Goal: Task Accomplishment & Management: Use online tool/utility

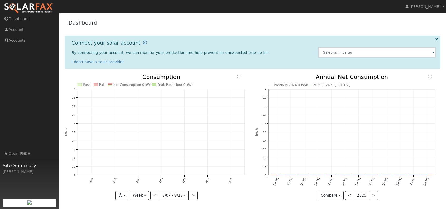
click at [26, 9] on img at bounding box center [29, 8] width 50 height 11
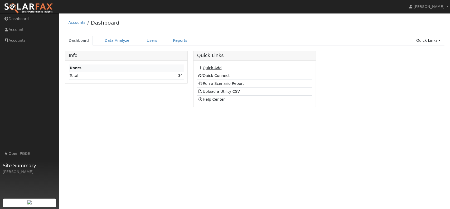
click at [207, 67] on link "Quick Add" at bounding box center [209, 68] width 23 height 4
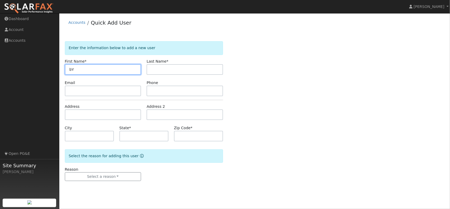
type input "b"
type input "Byron"
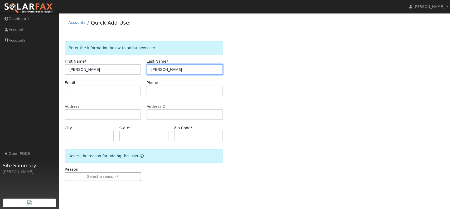
type input "Anderson"
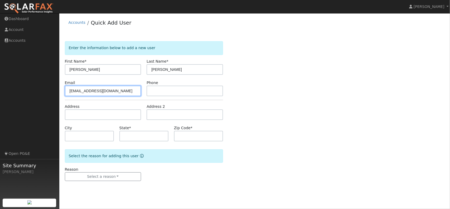
type input "glewis336@gmail.com"
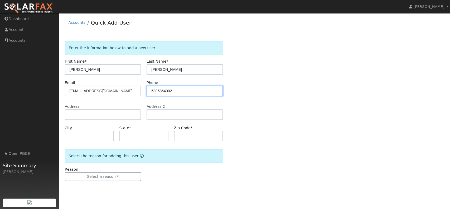
drag, startPoint x: 176, startPoint y: 92, endPoint x: 125, endPoint y: 94, distance: 50.6
click at [125, 94] on div "Email glewis336@gmail.com Phone 5305864002" at bounding box center [144, 88] width 164 height 16
type input "5305864002"
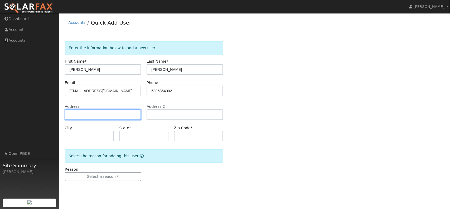
click at [95, 112] on input "text" at bounding box center [103, 114] width 76 height 11
type input "15517 North Mendocino Drive"
type input "Corning"
type input "CA"
type input "96021"
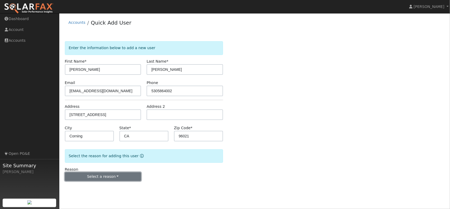
click at [118, 176] on button "Select a reason" at bounding box center [103, 176] width 76 height 9
click at [111, 194] on link "New customer adding solar" at bounding box center [94, 194] width 58 height 7
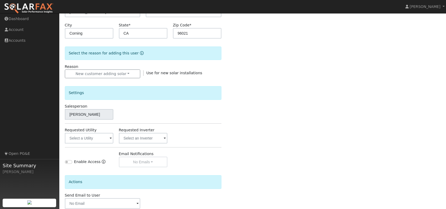
scroll to position [104, 0]
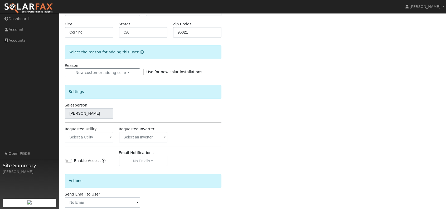
click at [110, 138] on span at bounding box center [111, 137] width 2 height 6
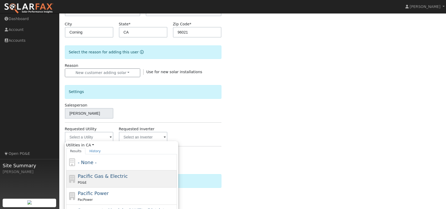
click at [111, 177] on span "Pacific Gas & Electric" at bounding box center [103, 176] width 50 height 6
type input "Pacific Gas & Electric"
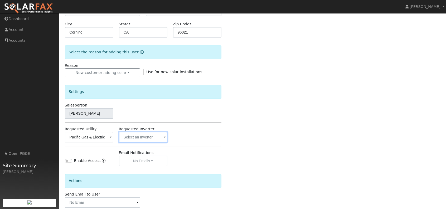
click at [113, 136] on input "text" at bounding box center [89, 137] width 49 height 11
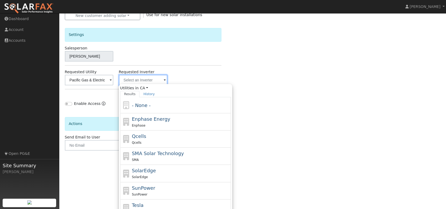
scroll to position [177, 0]
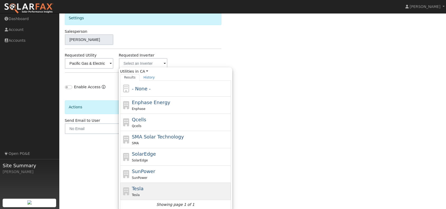
click at [179, 185] on div "Tesla Tesla" at bounding box center [181, 191] width 98 height 13
type input "Tesla"
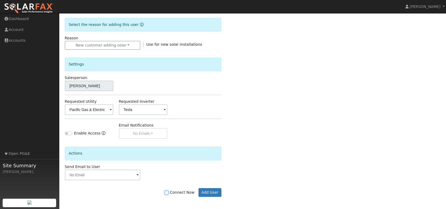
click at [168, 190] on input "Connect Now" at bounding box center [167, 192] width 4 height 4
checkbox input "true"
click at [216, 192] on button "Add User" at bounding box center [209, 192] width 23 height 9
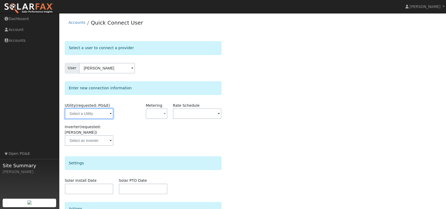
click at [107, 113] on input "text" at bounding box center [89, 113] width 49 height 11
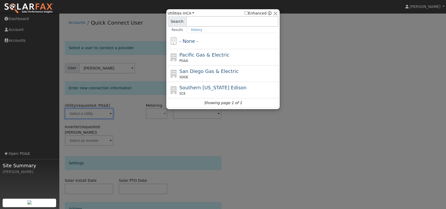
click at [107, 113] on div at bounding box center [223, 104] width 446 height 209
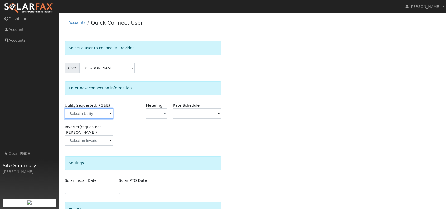
click at [107, 113] on input "text" at bounding box center [89, 113] width 49 height 11
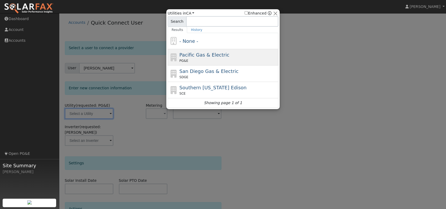
click at [220, 58] on div "Pacific Gas & Electric PG&E" at bounding box center [229, 57] width 98 height 12
type input "PG&E"
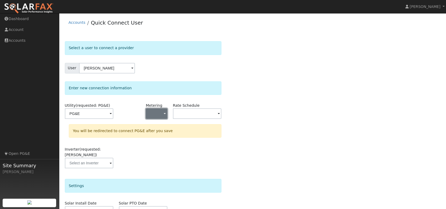
click at [154, 115] on button "button" at bounding box center [156, 113] width 21 height 11
click at [155, 133] on link "NEM" at bounding box center [164, 131] width 37 height 7
click at [113, 112] on input "text" at bounding box center [89, 113] width 49 height 11
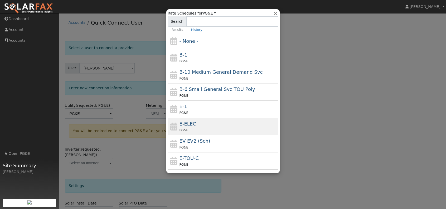
click at [202, 124] on div "E-ELEC PG&E" at bounding box center [229, 126] width 98 height 13
type input "E-ELEC"
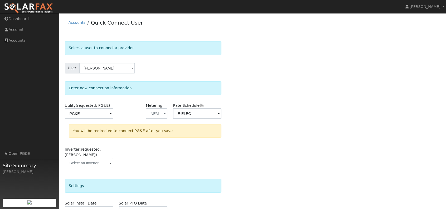
click at [267, 120] on div "Select a user to connect a provider User Byron Anderson Account Default Account…" at bounding box center [253, 161] width 376 height 240
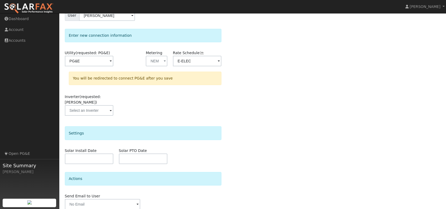
scroll to position [68, 0]
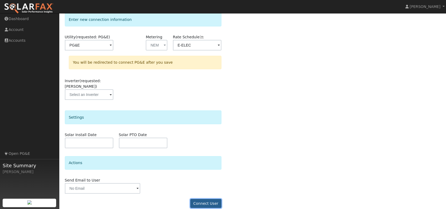
click at [204, 198] on button "Connect User" at bounding box center [205, 202] width 31 height 9
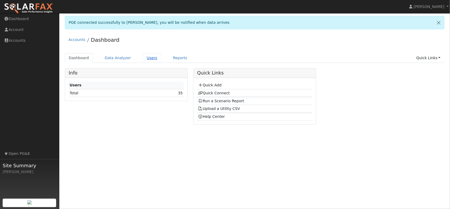
click at [144, 60] on link "Users" at bounding box center [152, 58] width 18 height 10
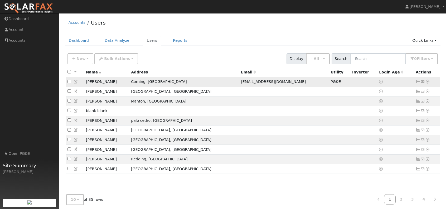
click at [429, 81] on icon at bounding box center [427, 82] width 5 height 4
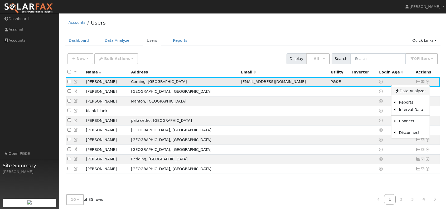
click at [418, 90] on link "Data Analyzer" at bounding box center [410, 90] width 38 height 7
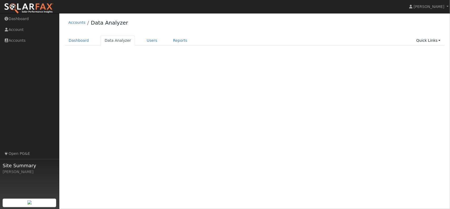
select select "7"
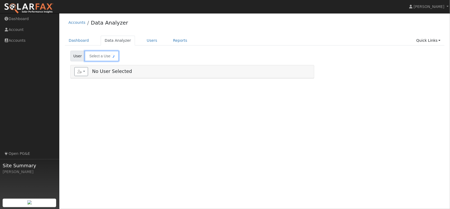
type input "[PERSON_NAME]"
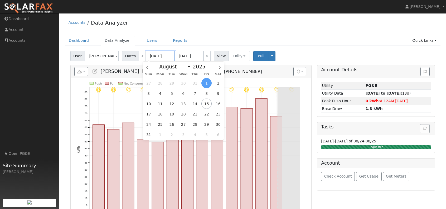
click at [160, 56] on input "[DATE]" at bounding box center [160, 56] width 29 height 11
click at [206, 68] on span at bounding box center [208, 67] width 4 height 3
type input "2024"
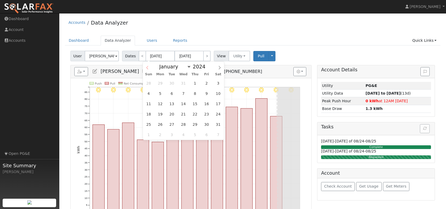
click at [147, 67] on icon at bounding box center [147, 67] width 2 height 3
select select "6"
click at [162, 84] on span "1" at bounding box center [160, 83] width 10 height 10
type input "[DATE]"
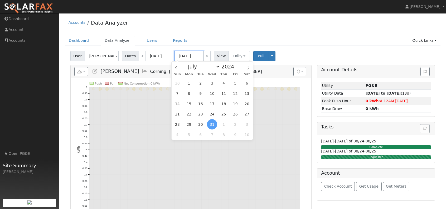
click at [196, 55] on input "[DATE]" at bounding box center [189, 56] width 29 height 11
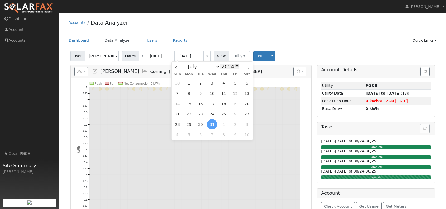
click at [235, 66] on span at bounding box center [237, 65] width 4 height 3
type input "2025"
click at [225, 125] on span "31" at bounding box center [224, 124] width 10 height 10
type input "[DATE]"
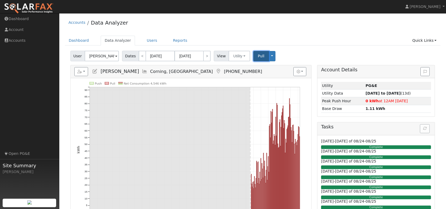
click at [258, 56] on span "Pull" at bounding box center [261, 56] width 7 height 4
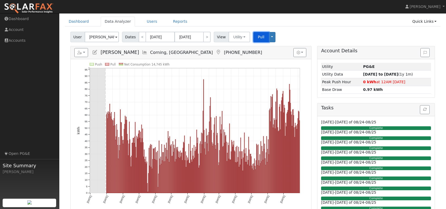
scroll to position [15, 0]
